Goal: Information Seeking & Learning: Learn about a topic

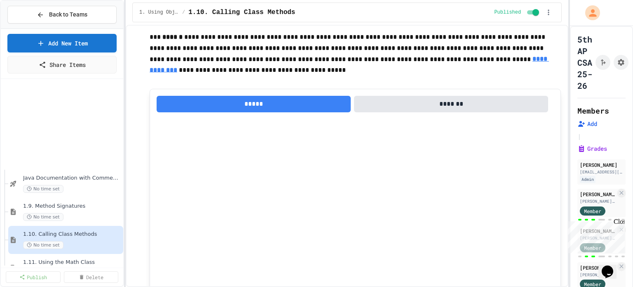
scroll to position [742, 0]
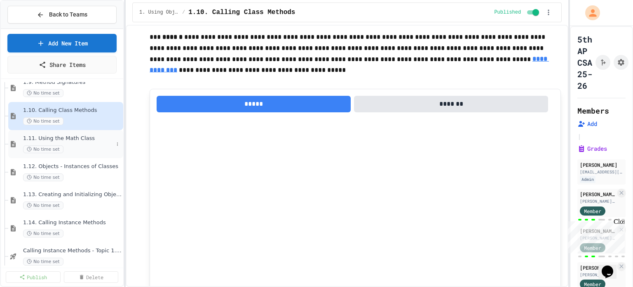
click at [71, 136] on span "1.11. Using the Math Class" at bounding box center [68, 138] width 90 height 7
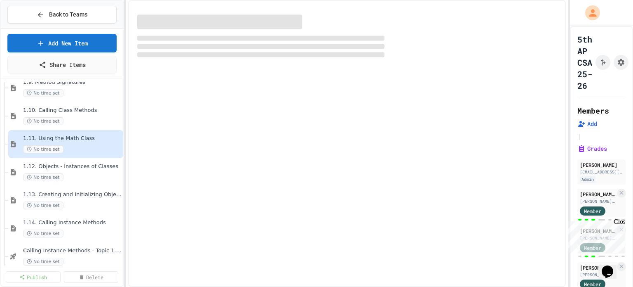
select select "***"
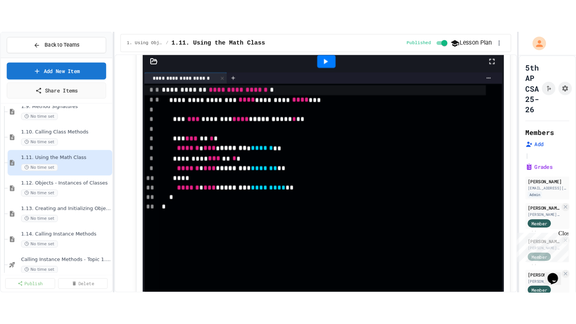
scroll to position [82, 0]
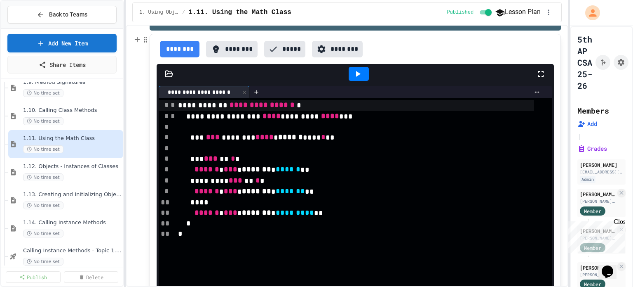
click at [538, 72] on icon at bounding box center [541, 74] width 6 height 6
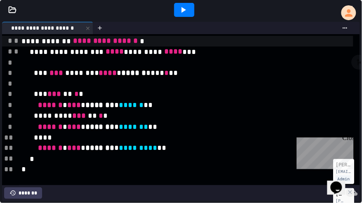
click at [182, 7] on icon at bounding box center [183, 10] width 5 height 6
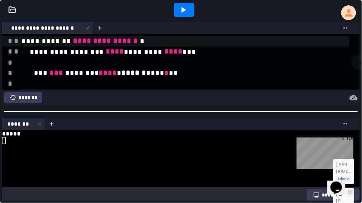
click at [184, 9] on icon at bounding box center [183, 10] width 5 height 6
click at [185, 10] on icon at bounding box center [183, 10] width 10 height 10
click at [188, 9] on div at bounding box center [184, 10] width 20 height 14
click at [183, 10] on icon at bounding box center [183, 10] width 5 height 6
